Goal: Information Seeking & Learning: Learn about a topic

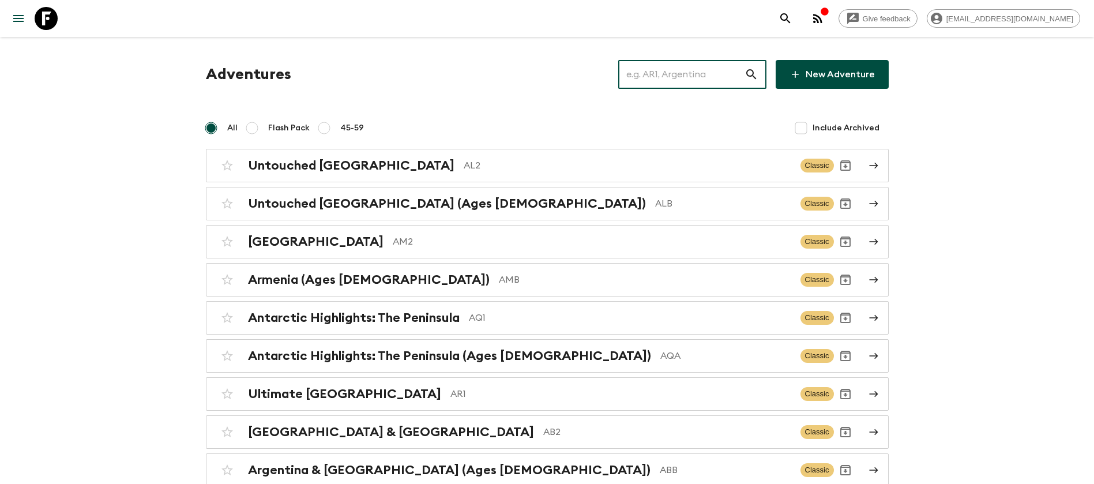
click at [706, 72] on input "text" at bounding box center [681, 74] width 126 height 32
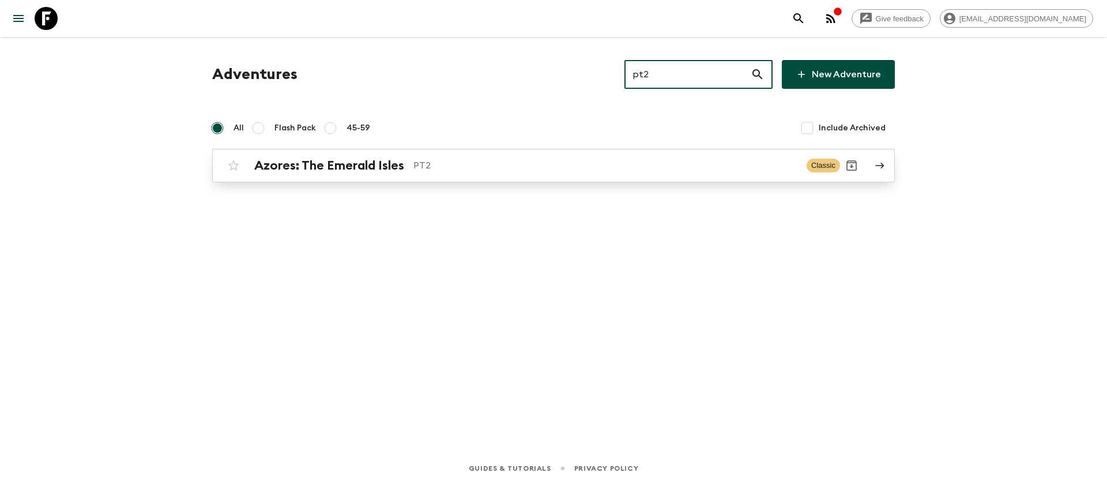
type input "pt2"
click at [426, 155] on div "Azores: The Emerald Isles PT2 Classic" at bounding box center [531, 165] width 618 height 23
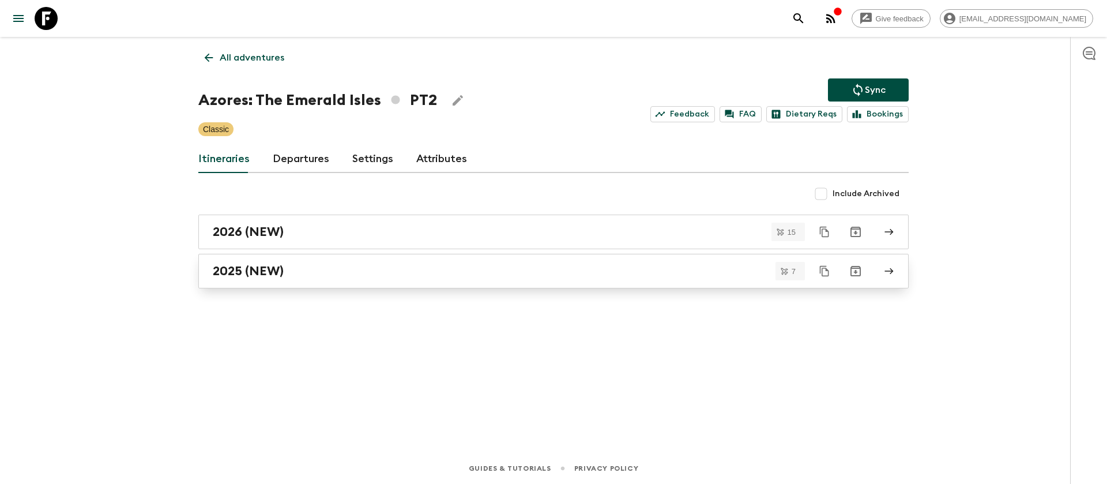
click at [274, 268] on h2 "2025 (NEW)" at bounding box center [248, 271] width 71 height 15
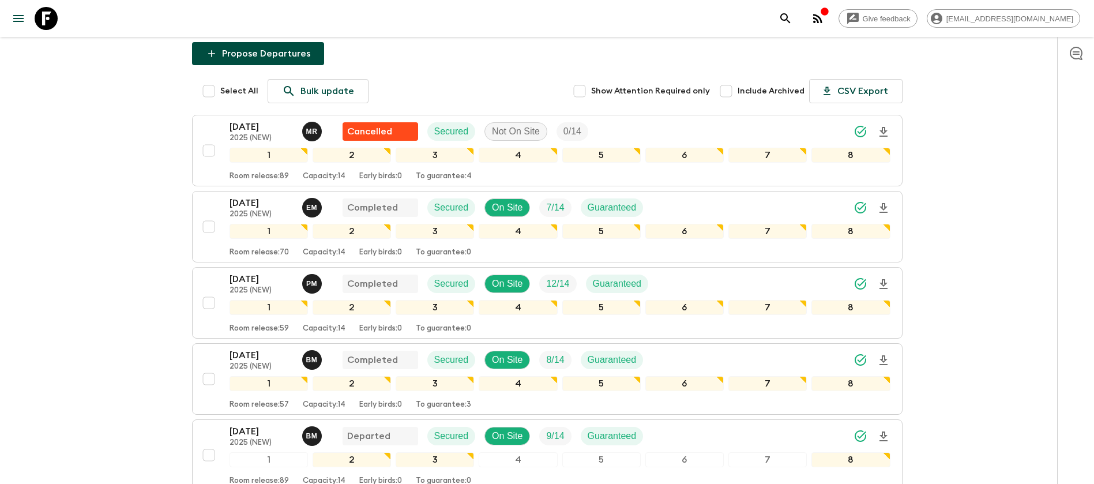
scroll to position [173, 0]
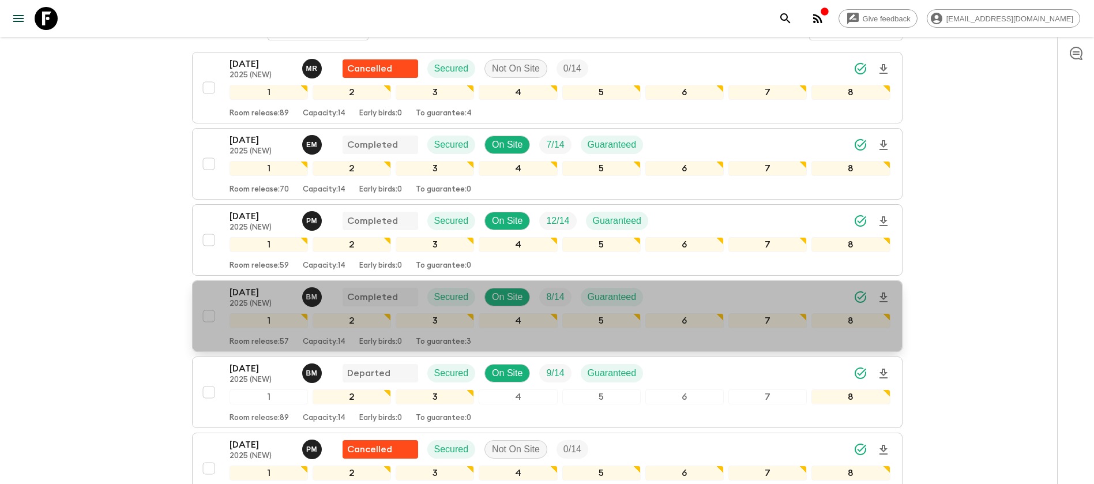
click at [250, 295] on p "[DATE]" at bounding box center [261, 292] width 63 height 14
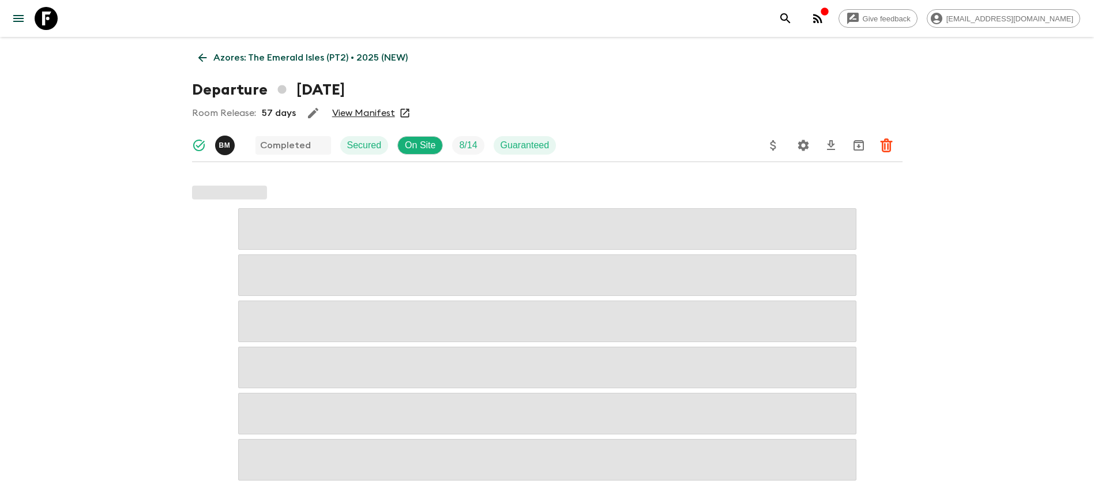
click at [364, 113] on link "View Manifest" at bounding box center [363, 113] width 63 height 12
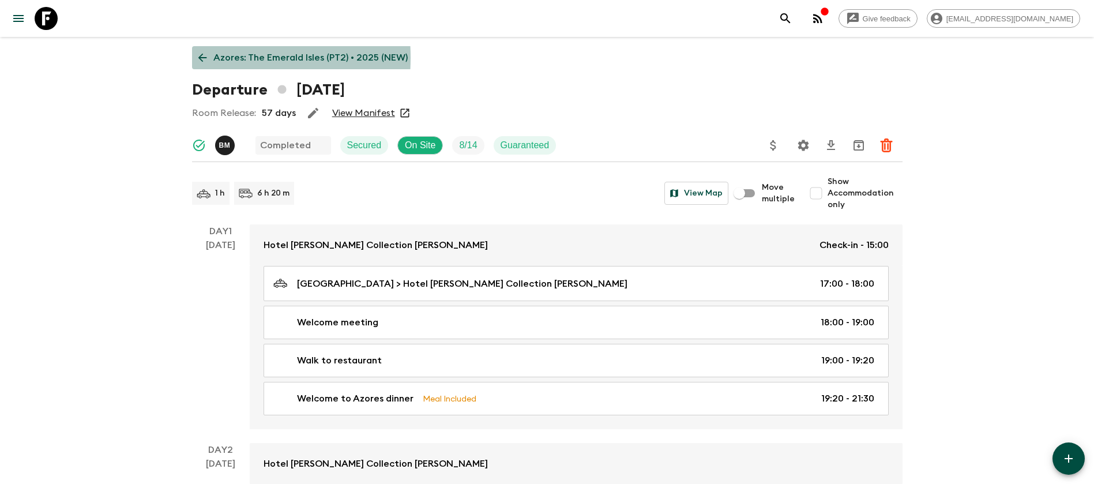
click at [197, 58] on icon at bounding box center [202, 57] width 13 height 13
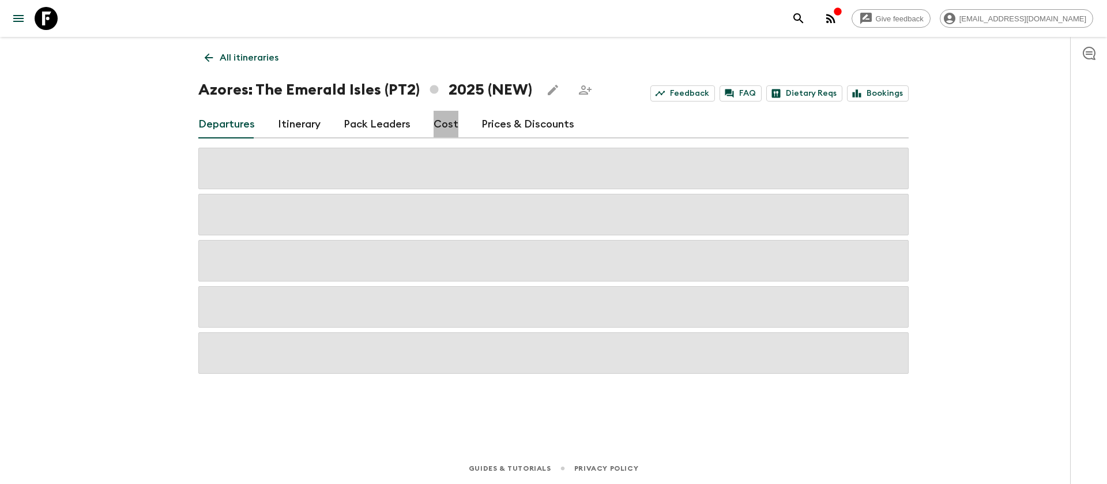
click at [443, 129] on link "Cost" at bounding box center [446, 125] width 25 height 28
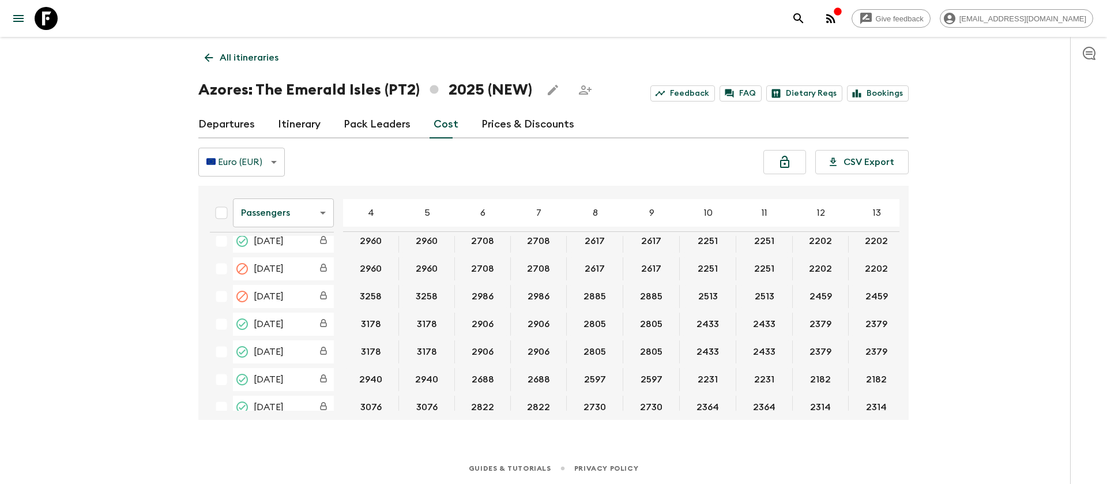
scroll to position [260, 0]
click at [316, 213] on body "Give feedback [EMAIL_ADDRESS][DOMAIN_NAME] All itineraries Azores: [GEOGRAPHIC_…" at bounding box center [553, 242] width 1107 height 484
click at [278, 262] on li "Extras" at bounding box center [283, 259] width 101 height 18
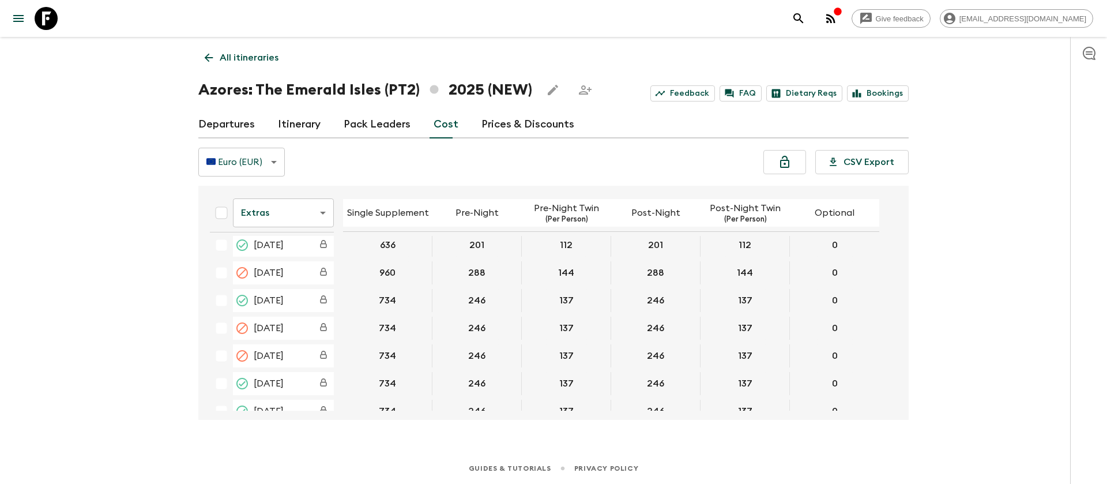
scroll to position [260, 0]
click at [51, 22] on icon at bounding box center [46, 18] width 23 height 23
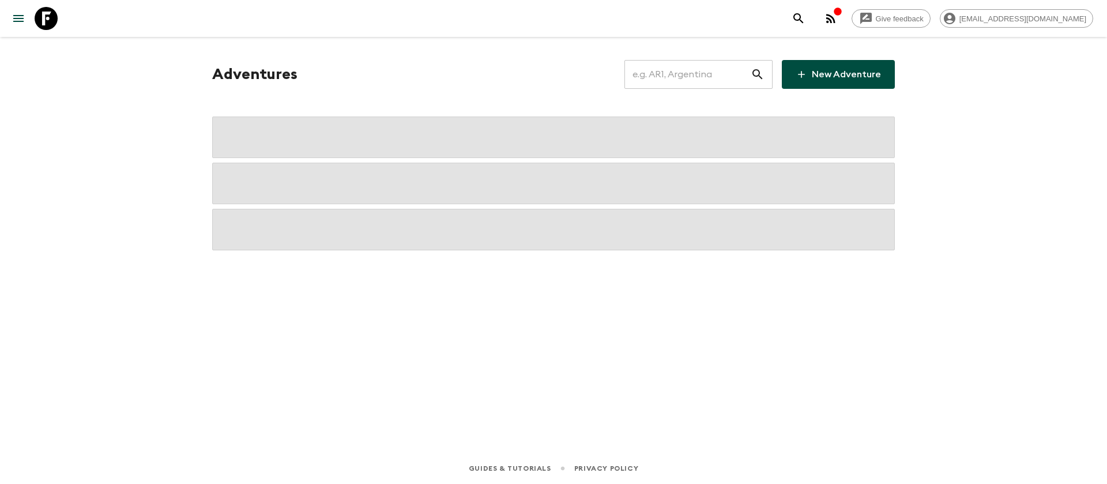
click at [647, 81] on input "text" at bounding box center [688, 74] width 126 height 32
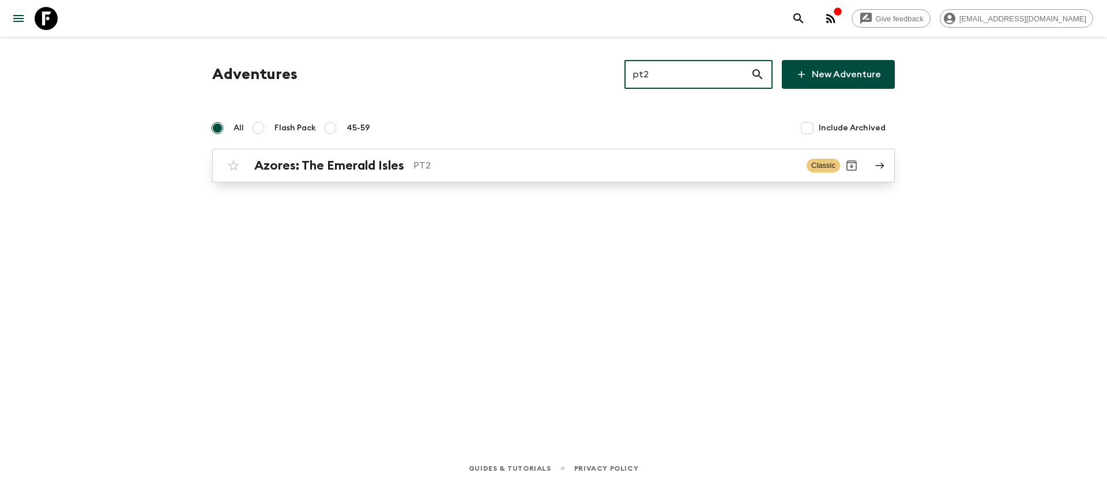
type input "pt2"
click at [379, 172] on h2 "Azores: The Emerald Isles" at bounding box center [329, 165] width 150 height 15
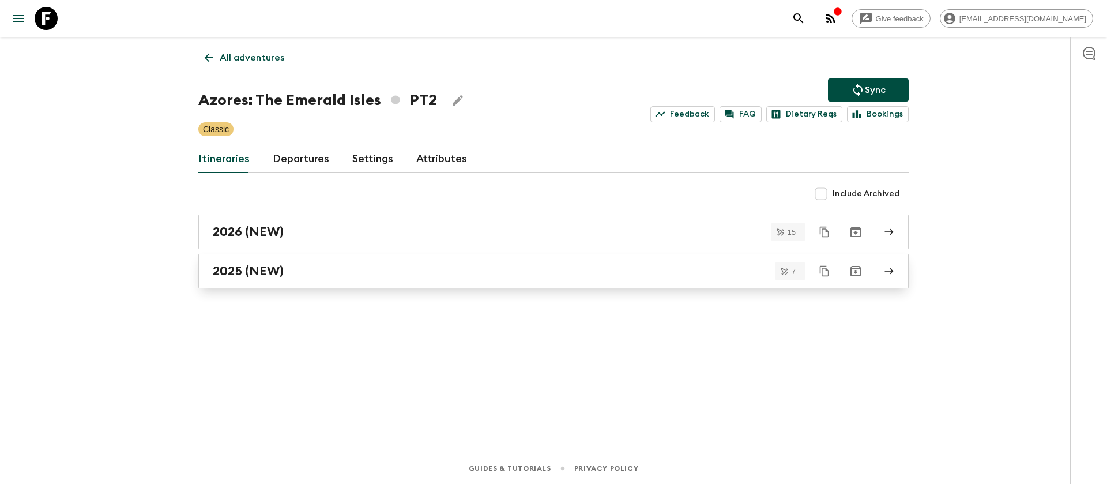
click at [240, 265] on h2 "2025 (NEW)" at bounding box center [248, 271] width 71 height 15
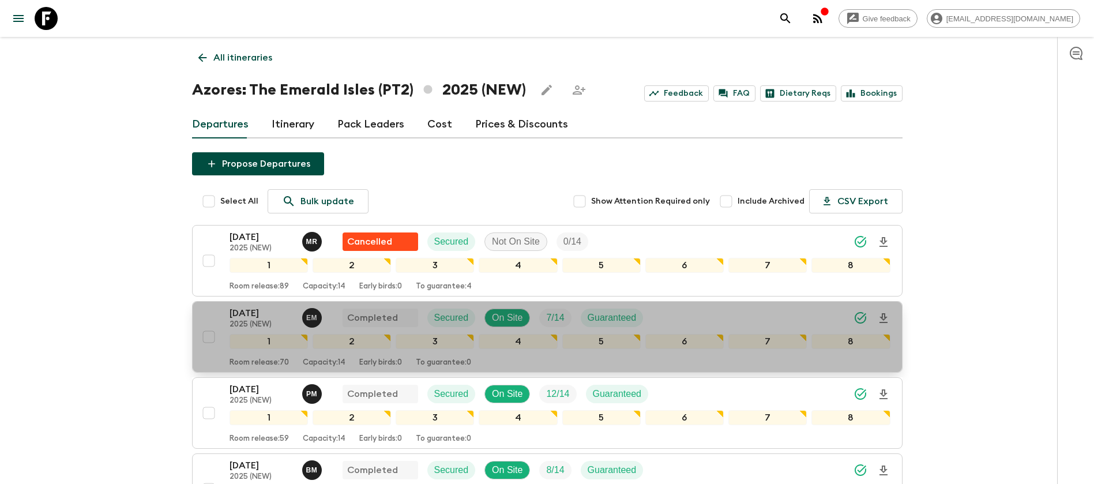
click at [260, 310] on p "[DATE]" at bounding box center [261, 313] width 63 height 14
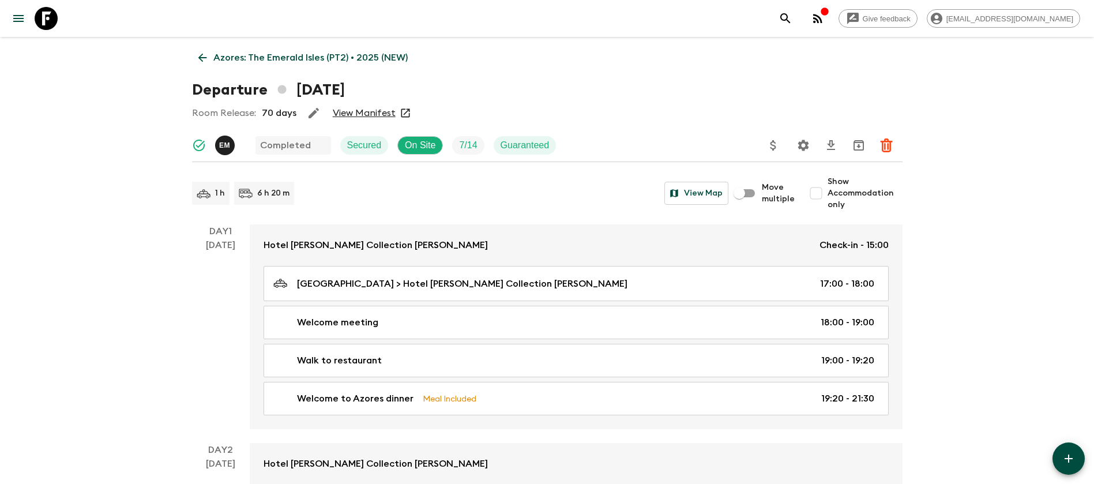
click at [362, 114] on link "View Manifest" at bounding box center [364, 113] width 63 height 12
click at [201, 56] on icon at bounding box center [202, 58] width 9 height 9
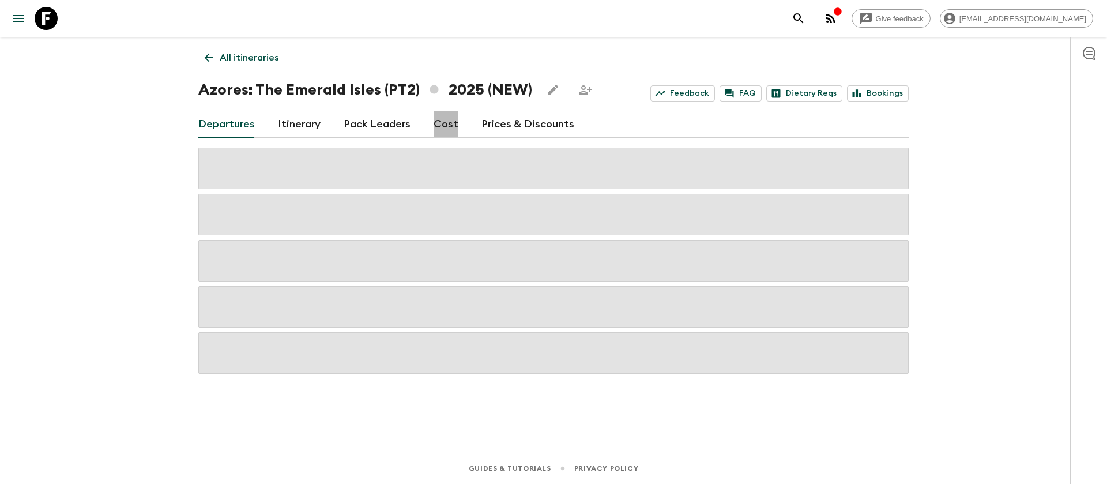
click at [449, 130] on link "Cost" at bounding box center [446, 125] width 25 height 28
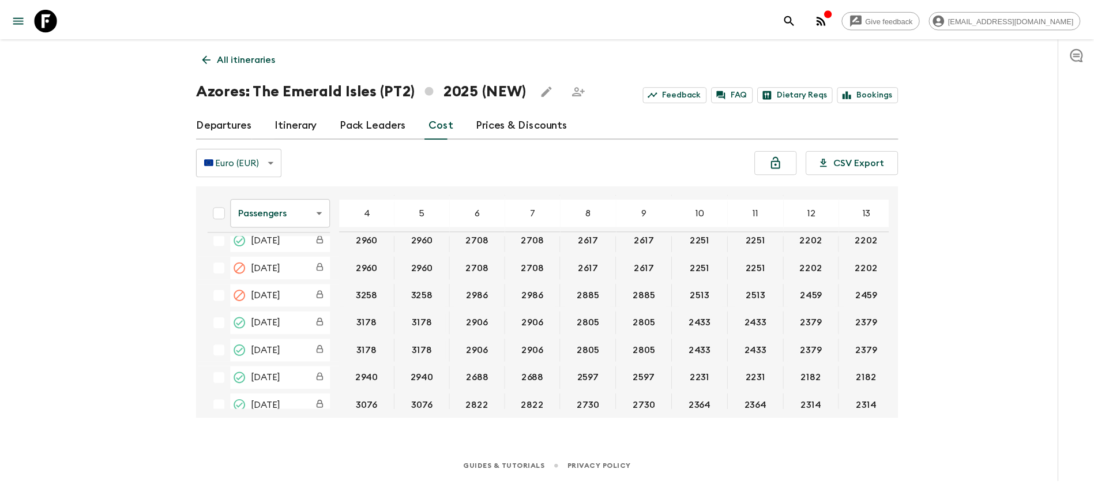
scroll to position [260, 0]
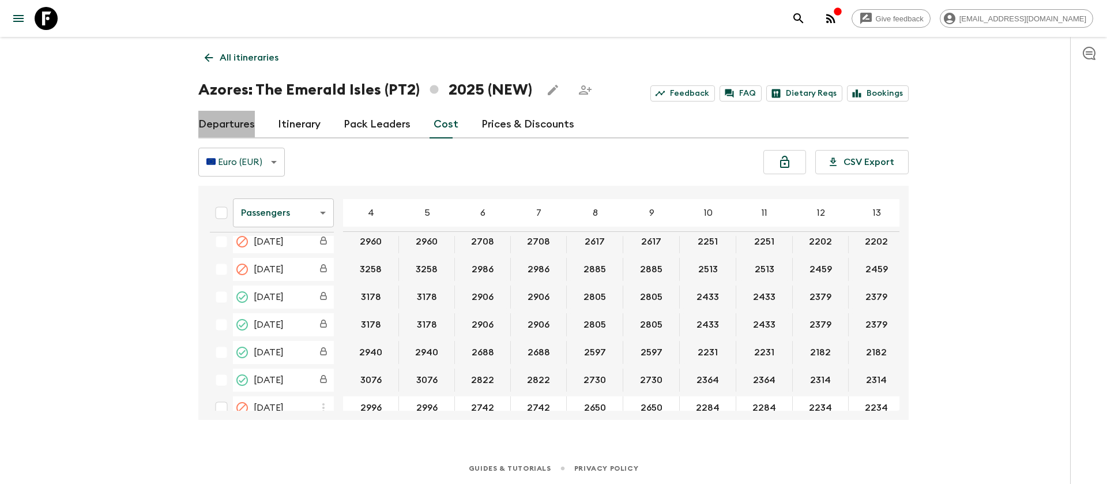
click at [247, 121] on link "Departures" at bounding box center [226, 125] width 57 height 28
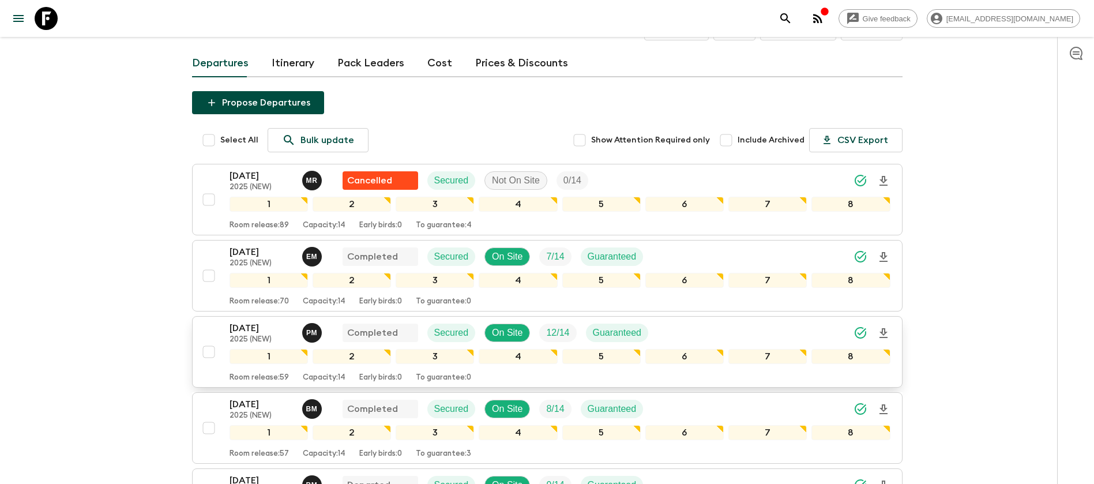
scroll to position [87, 0]
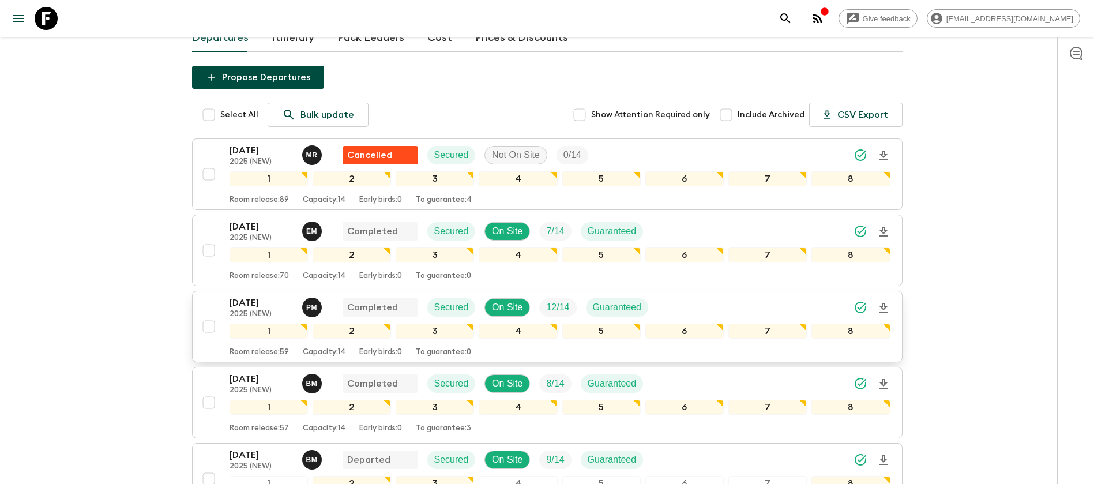
click at [231, 307] on p "[DATE]" at bounding box center [261, 303] width 63 height 14
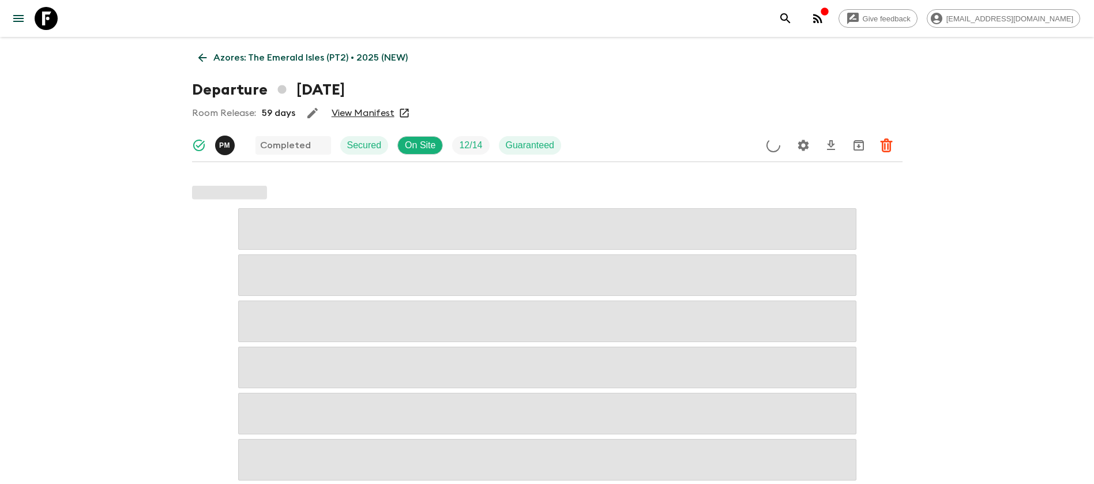
click at [370, 109] on link "View Manifest" at bounding box center [363, 113] width 63 height 12
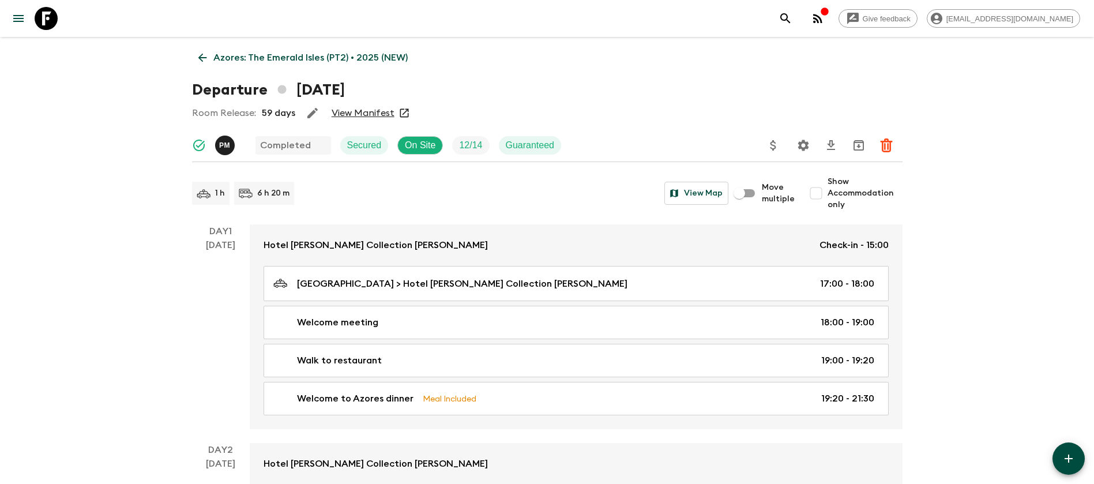
click at [213, 54] on p "Azores: The Emerald Isles (PT2) • 2025 (NEW)" at bounding box center [310, 58] width 194 height 14
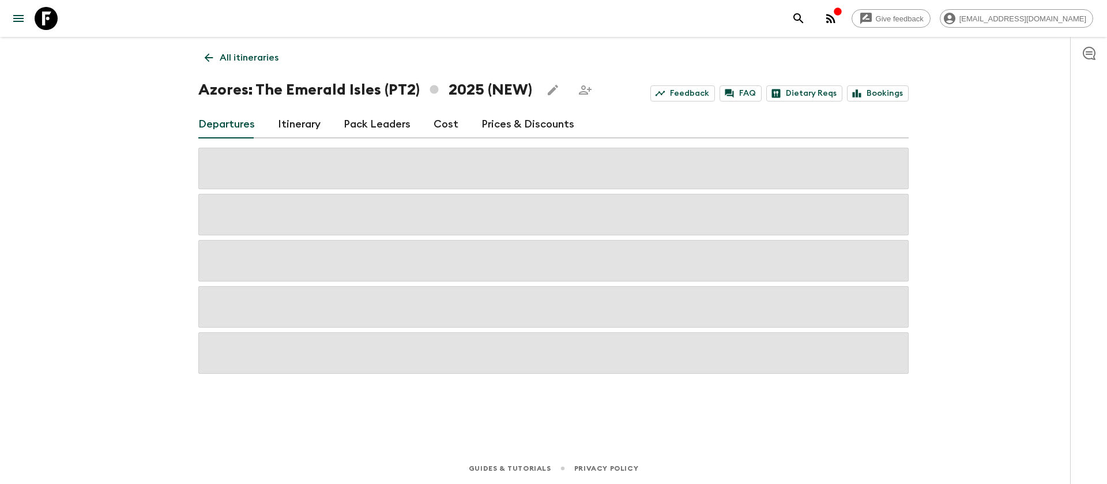
click at [437, 126] on link "Cost" at bounding box center [446, 125] width 25 height 28
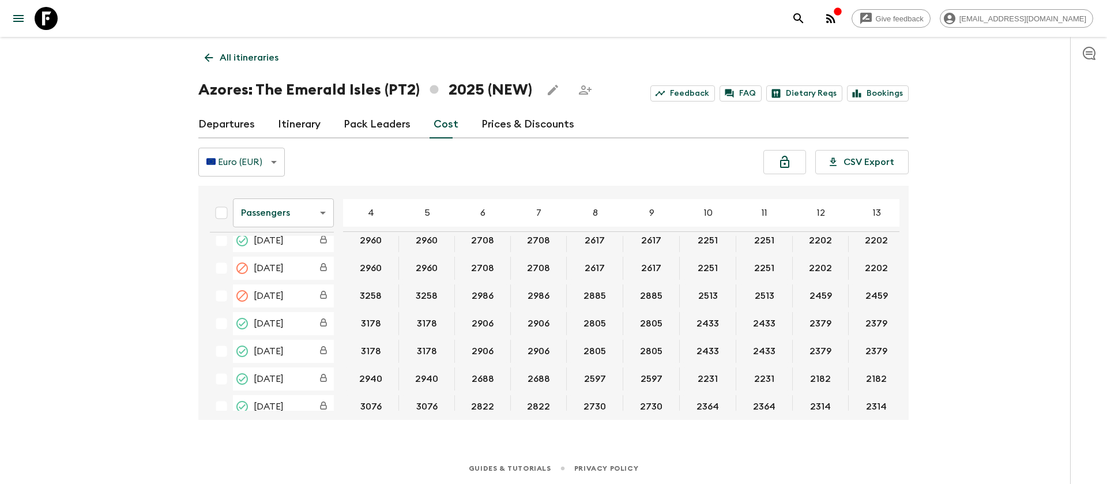
scroll to position [260, 0]
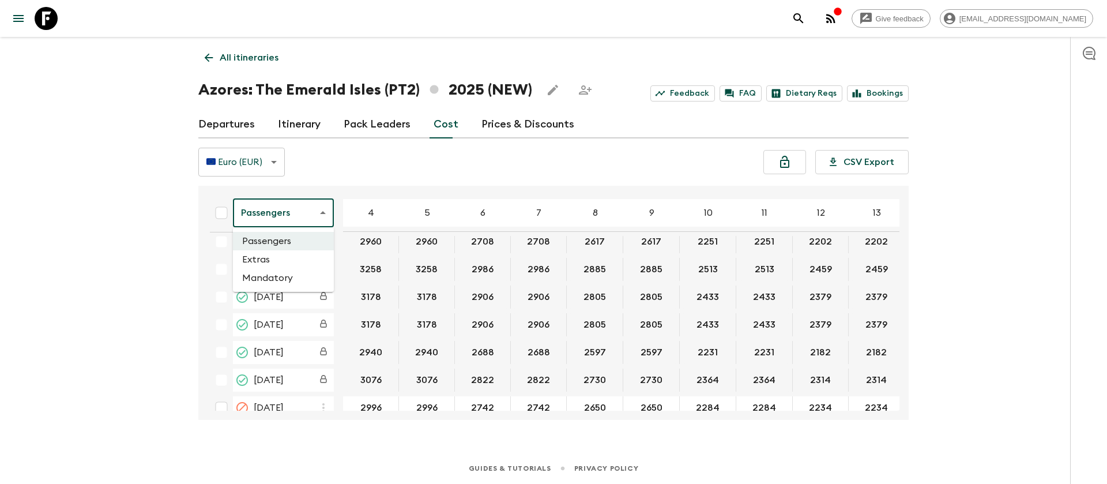
click at [284, 222] on body "Give feedback [EMAIL_ADDRESS][DOMAIN_NAME] All itineraries Azores: [GEOGRAPHIC_…" at bounding box center [553, 242] width 1107 height 484
click at [288, 265] on li "Extras" at bounding box center [283, 259] width 101 height 18
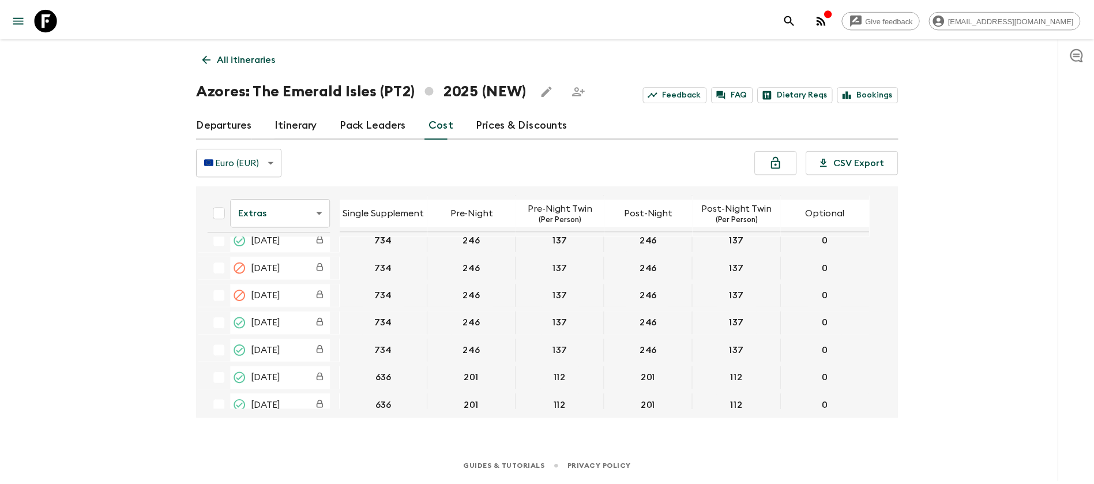
scroll to position [260, 0]
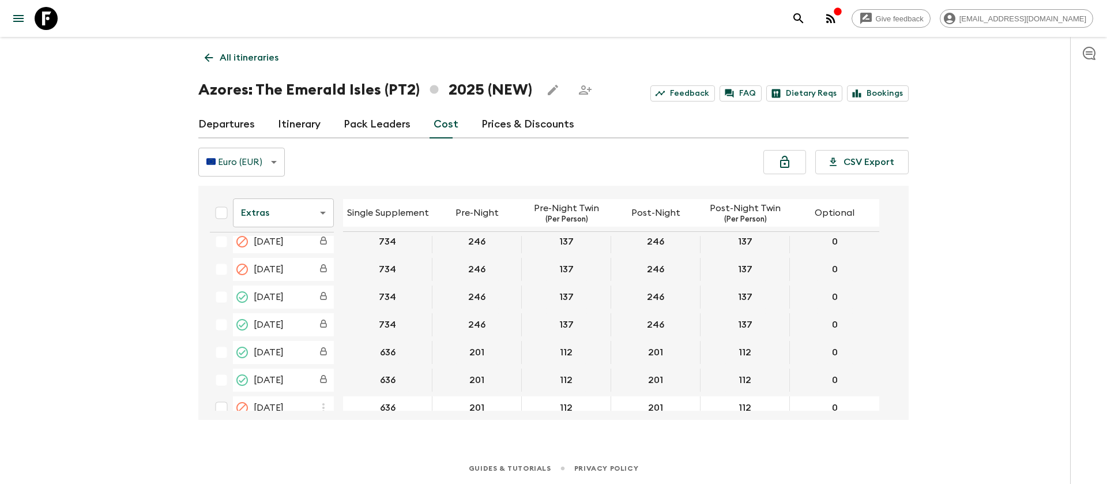
click at [54, 20] on icon at bounding box center [46, 18] width 23 height 23
